Goal: Find specific page/section: Find specific page/section

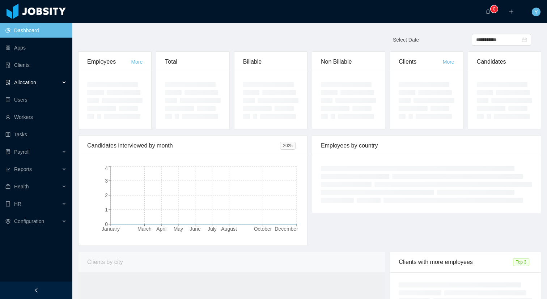
click at [49, 85] on div "Allocation" at bounding box center [36, 82] width 72 height 14
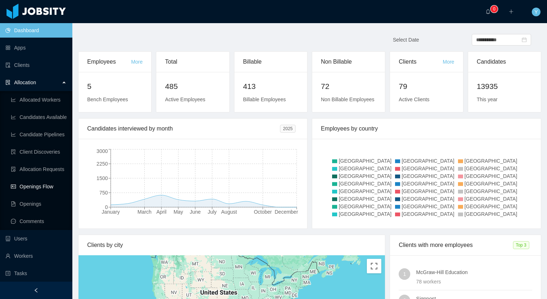
click at [27, 185] on link "Openings Flow" at bounding box center [39, 186] width 56 height 14
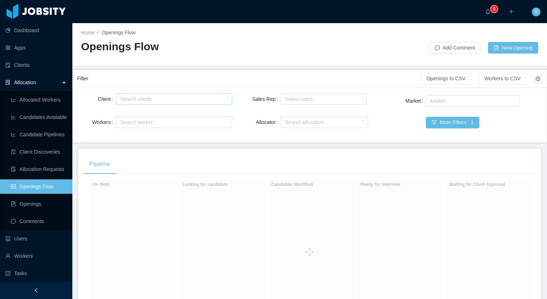
click at [169, 94] on div "Search clients" at bounding box center [173, 99] width 110 height 11
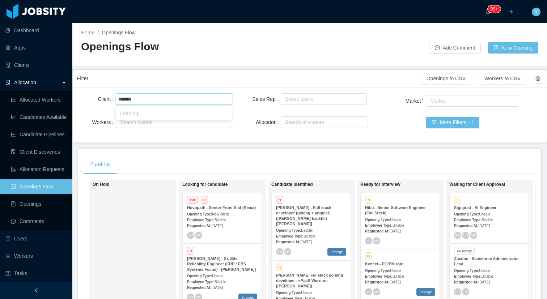
type input "********"
click at [171, 111] on li "McGraw-Hill Education" at bounding box center [174, 113] width 116 height 12
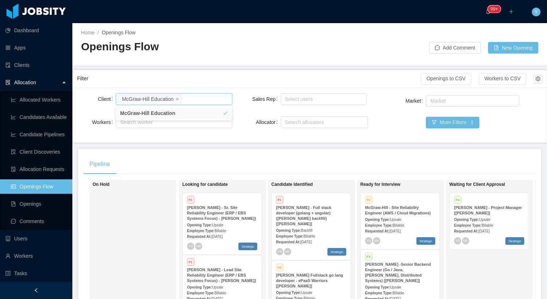
click at [193, 84] on div "Filter" at bounding box center [249, 78] width 344 height 13
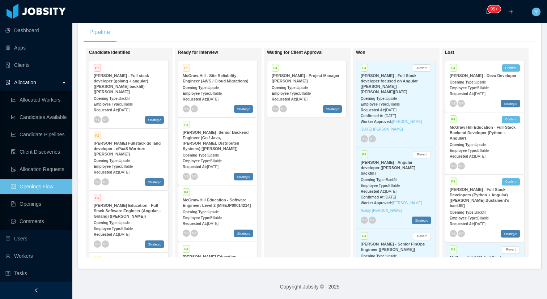
scroll to position [0, 187]
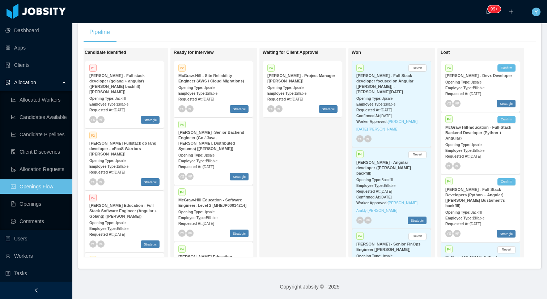
click at [413, 100] on div "Employee Type: Billable" at bounding box center [391, 104] width 70 height 8
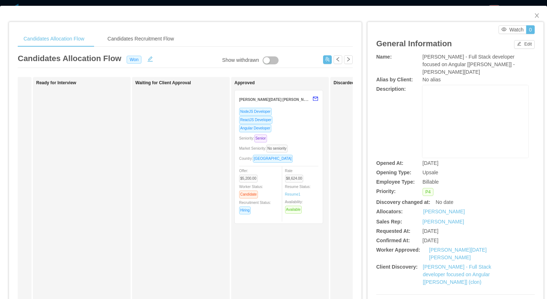
scroll to position [0, 211]
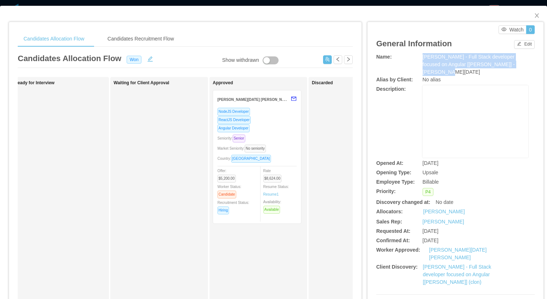
drag, startPoint x: 524, startPoint y: 65, endPoint x: 415, endPoint y: 60, distance: 108.6
click at [415, 60] on div "Name: McGraw-Hill - Full Stack developer focused on Angular [Vijay Yadav] - Leo…" at bounding box center [455, 64] width 158 height 23
copy div "[PERSON_NAME] - Full Stack developer focused on Angular [[PERSON_NAME]] - [PERS…"
click at [370, 163] on div "Watch 0 General Information Edit Name: McGraw-Hill - Full Stack developer focus…" at bounding box center [456, 198] width 176 height 352
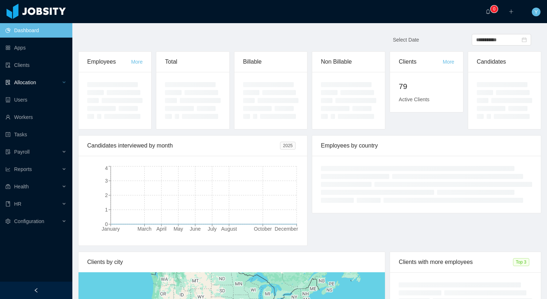
click at [29, 86] on div "Allocation" at bounding box center [36, 82] width 72 height 14
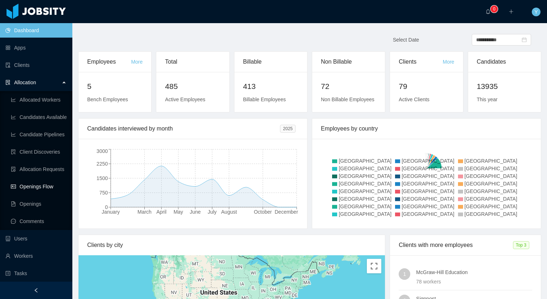
click at [43, 185] on link "Openings Flow" at bounding box center [39, 186] width 56 height 14
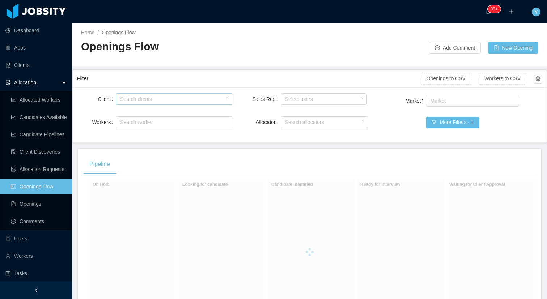
click at [204, 102] on div "Search clients" at bounding box center [172, 99] width 104 height 7
type input "******"
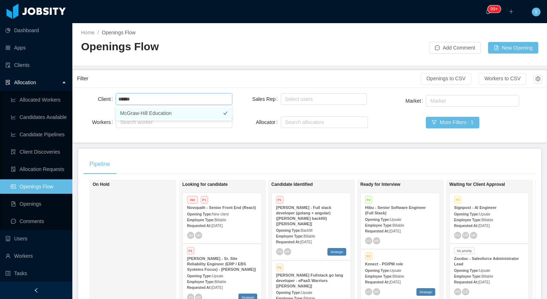
click at [199, 109] on li "McGraw-Hill Education" at bounding box center [174, 113] width 116 height 12
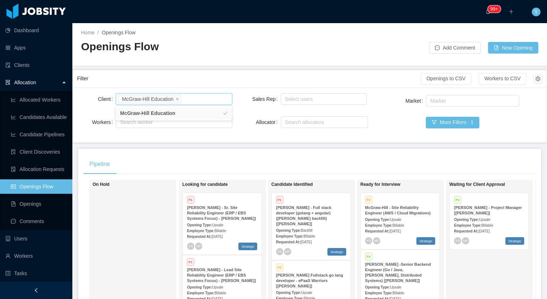
click at [201, 145] on main "Home / Openings Flow / Openings Flow Add Comment New Opening Filter Openings to…" at bounding box center [309, 161] width 475 height 276
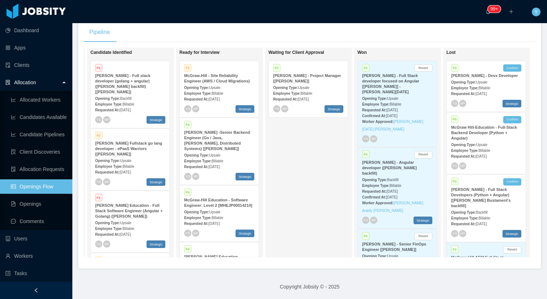
scroll to position [0, 187]
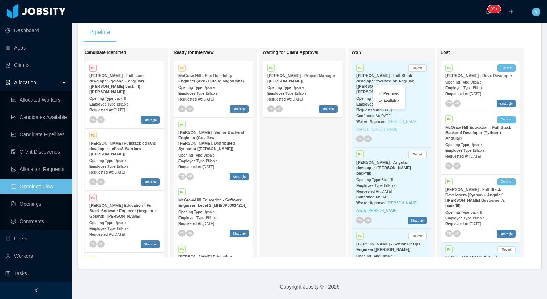
click at [399, 120] on link "[PERSON_NAME][DATE] [PERSON_NAME]" at bounding box center [386, 126] width 61 height 12
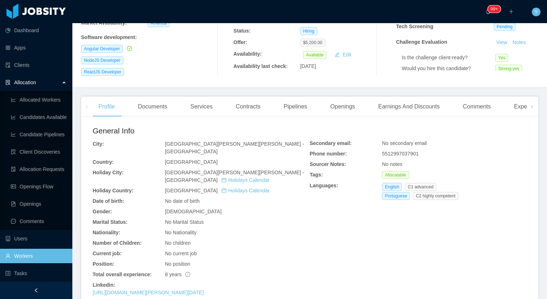
scroll to position [189, 0]
